Goal: Information Seeking & Learning: Learn about a topic

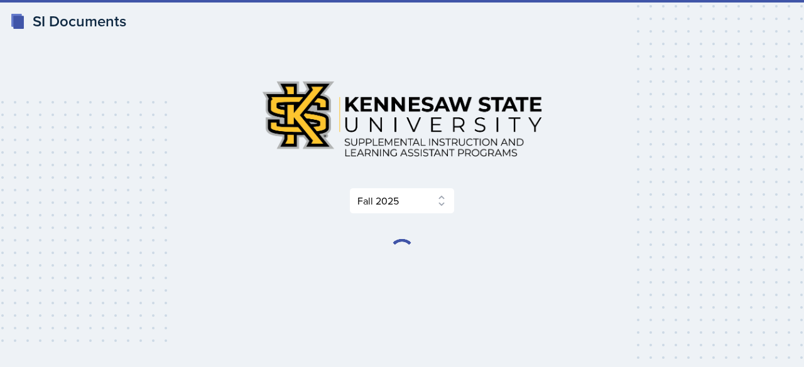
select select "2bed604d-1099-4043-b1bc-2365e8740244"
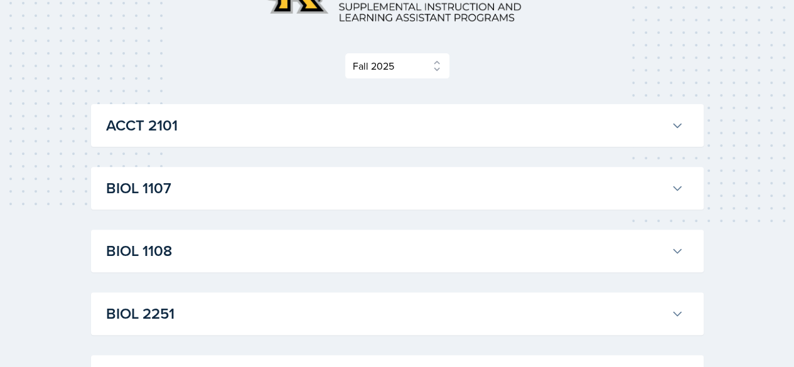
scroll to position [188, 0]
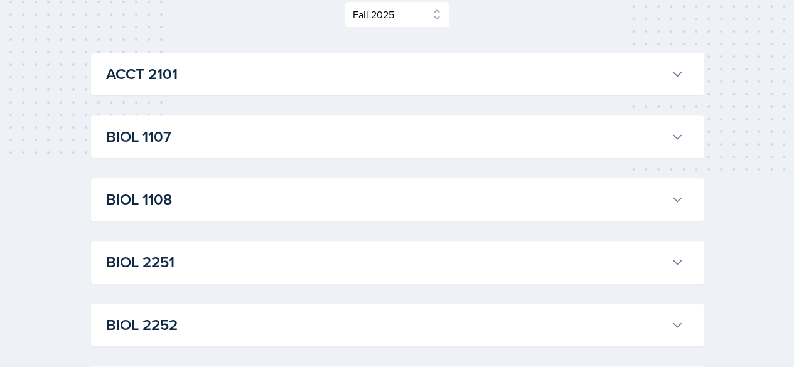
click at [170, 149] on div "BIOL 1107 Anniston [PERSON_NAME] Professor: Army [PERSON_NAME] Export to Google…" at bounding box center [397, 137] width 613 height 43
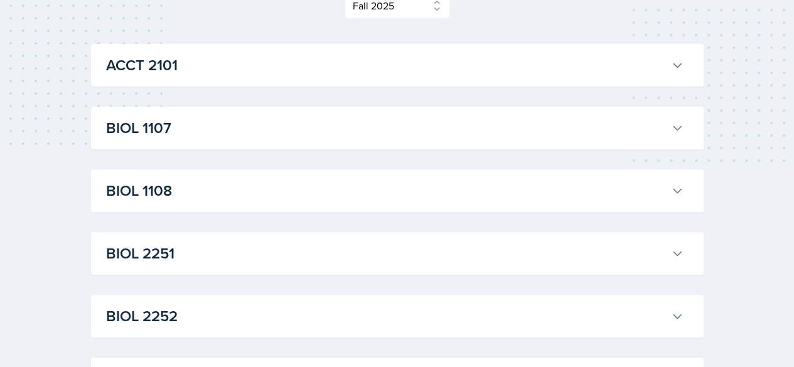
scroll to position [182, 0]
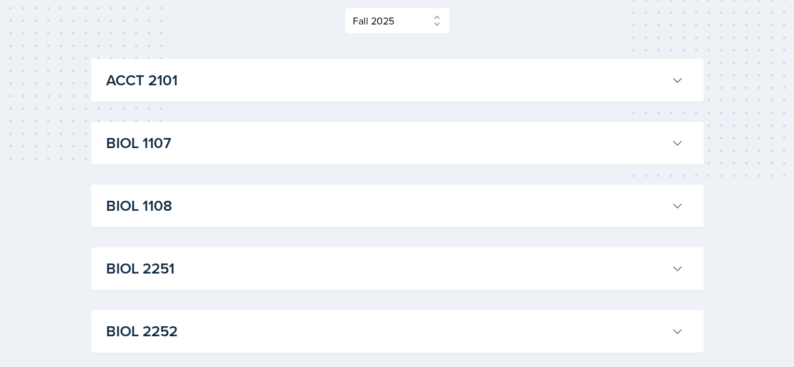
click at [156, 152] on h3 "BIOL 1107" at bounding box center [386, 143] width 560 height 23
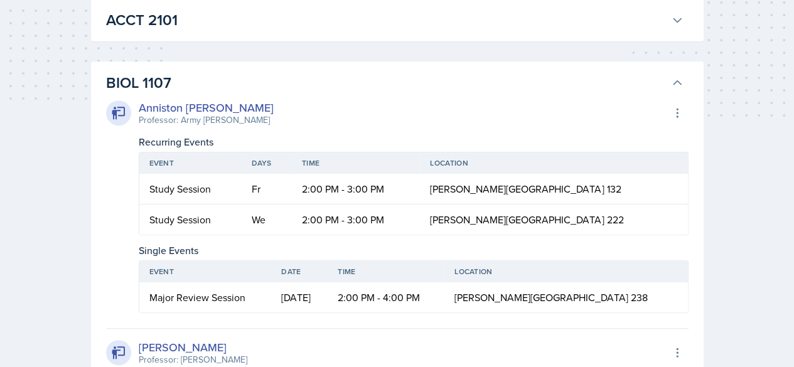
scroll to position [242, 0]
click at [193, 107] on div "Anniston [PERSON_NAME]" at bounding box center [206, 108] width 135 height 17
click at [126, 107] on icon at bounding box center [118, 113] width 15 height 15
click at [173, 122] on div "Professor: Army [PERSON_NAME]" at bounding box center [206, 120] width 135 height 13
click at [242, 121] on div "Anniston [PERSON_NAME] Professor: Army [PERSON_NAME] Export to Google Calendar" at bounding box center [397, 114] width 583 height 28
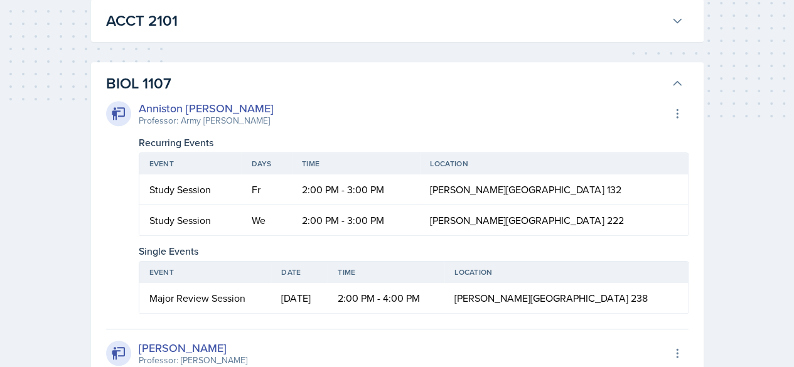
click at [198, 105] on div "Anniston [PERSON_NAME]" at bounding box center [206, 108] width 135 height 17
click at [185, 106] on div "Anniston [PERSON_NAME]" at bounding box center [206, 108] width 135 height 17
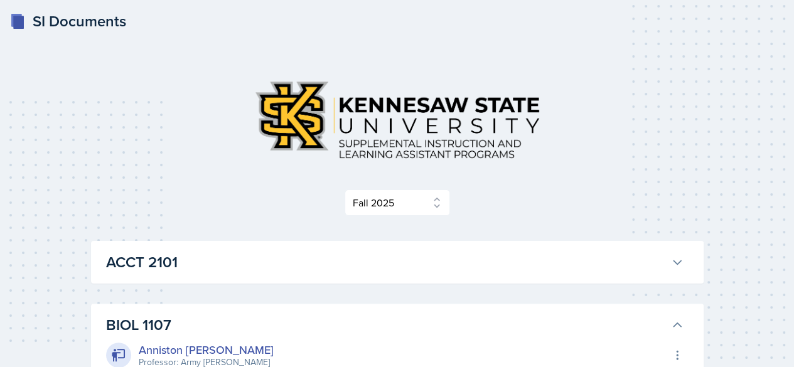
scroll to position [212, 0]
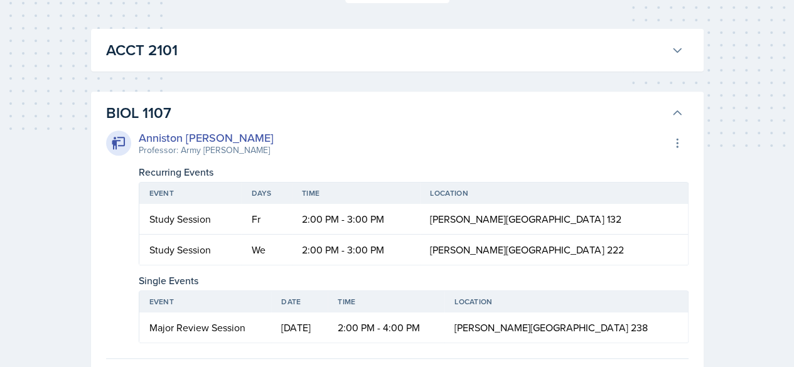
click at [173, 132] on div "Anniston [PERSON_NAME]" at bounding box center [206, 137] width 135 height 17
click at [143, 134] on div "Anniston [PERSON_NAME]" at bounding box center [206, 137] width 135 height 17
click at [231, 134] on div "Anniston [PERSON_NAME]" at bounding box center [206, 137] width 135 height 17
click at [668, 148] on button at bounding box center [677, 143] width 23 height 23
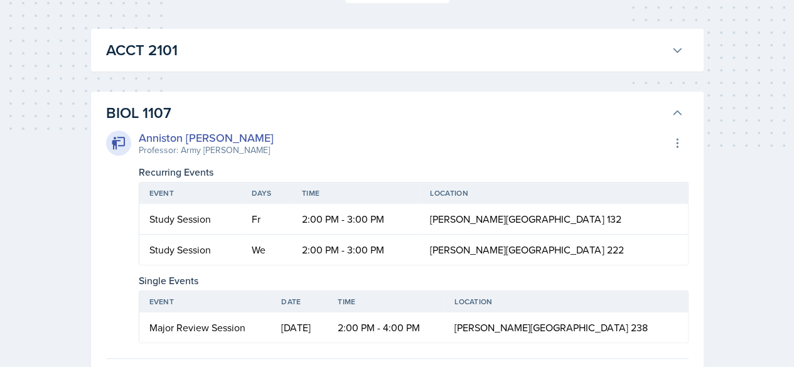
click at [486, 198] on th "Location" at bounding box center [554, 193] width 268 height 21
click at [122, 144] on icon at bounding box center [118, 143] width 15 height 15
click at [187, 133] on div "Anniston [PERSON_NAME]" at bounding box center [206, 137] width 135 height 17
click at [255, 154] on div "Anniston [PERSON_NAME] Professor: Army [PERSON_NAME] Export to Google Calendar" at bounding box center [397, 143] width 583 height 28
click at [156, 141] on div "Anniston [PERSON_NAME]" at bounding box center [206, 137] width 135 height 17
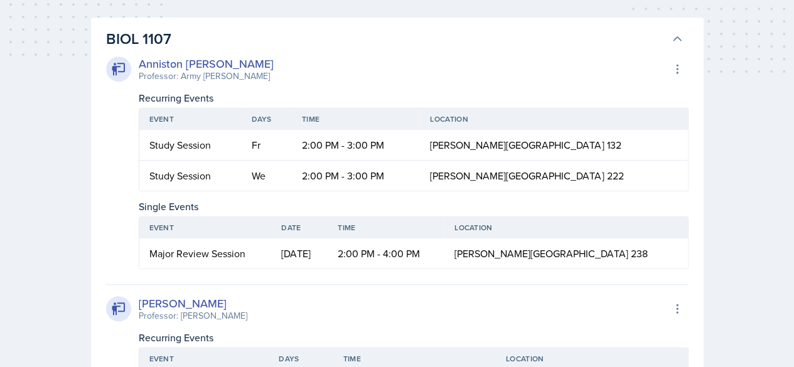
scroll to position [288, 0]
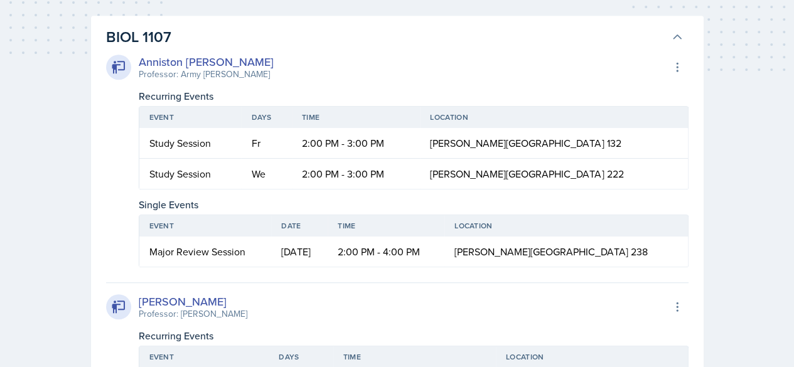
click at [430, 82] on div "Anniston [PERSON_NAME] Professor: Army [PERSON_NAME] Export to Google Calendar …" at bounding box center [397, 160] width 583 height 214
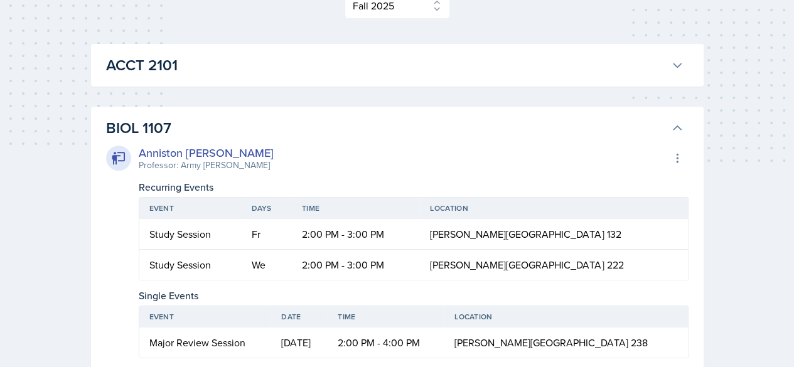
scroll to position [192, 0]
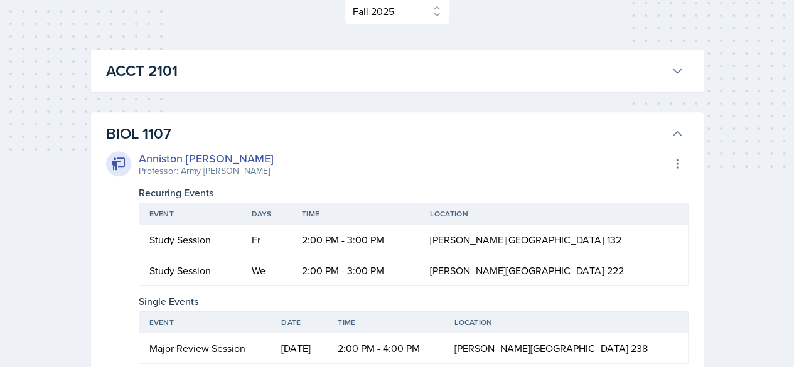
click at [175, 132] on h3 "BIOL 1107" at bounding box center [386, 133] width 560 height 23
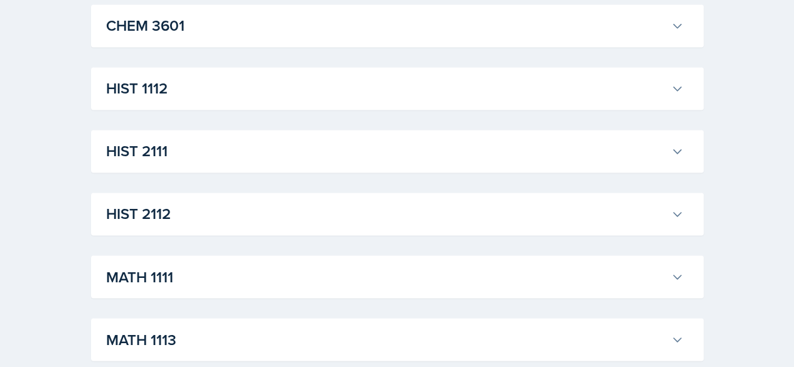
scroll to position [860, 0]
